Goal: Information Seeking & Learning: Learn about a topic

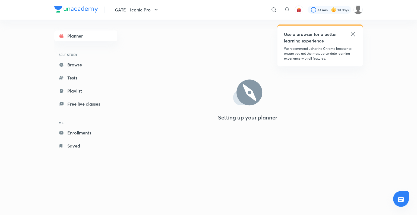
click at [352, 32] on icon at bounding box center [353, 34] width 7 height 7
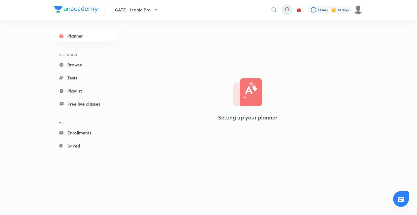
click at [287, 12] on icon at bounding box center [287, 10] width 7 height 7
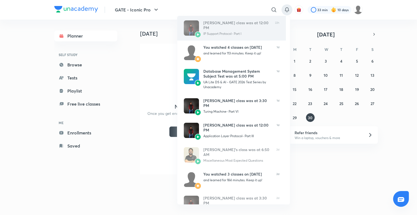
click at [245, 31] on div "IP Support Protocol- Part I" at bounding box center [236, 33] width 67 height 5
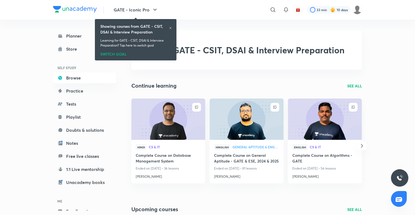
click at [168, 27] on h6 "Showing courses from GATE - CSIT, DSAI & Interview Preparation" at bounding box center [134, 28] width 68 height 11
click at [171, 28] on icon at bounding box center [170, 27] width 3 height 3
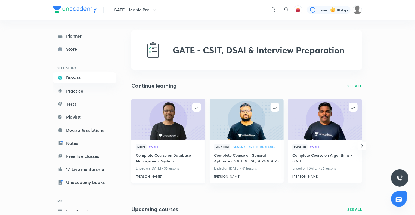
click at [167, 116] on img at bounding box center [167, 119] width 75 height 42
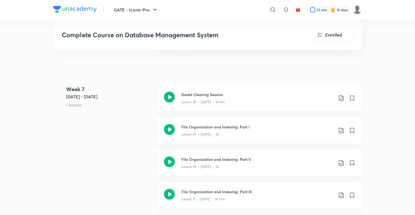
scroll to position [1245, 0]
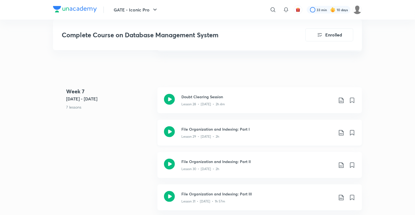
click at [227, 131] on h3 "File Organization and Indexing: Part I" at bounding box center [257, 129] width 152 height 6
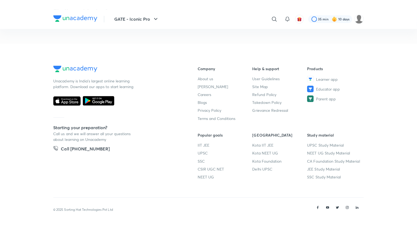
scroll to position [287, 0]
